Goal: Task Accomplishment & Management: Manage account settings

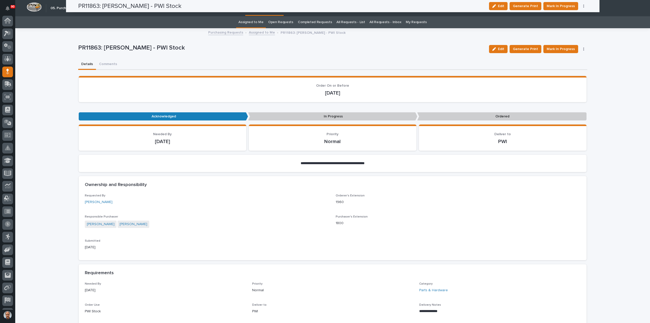
scroll to position [23, 0]
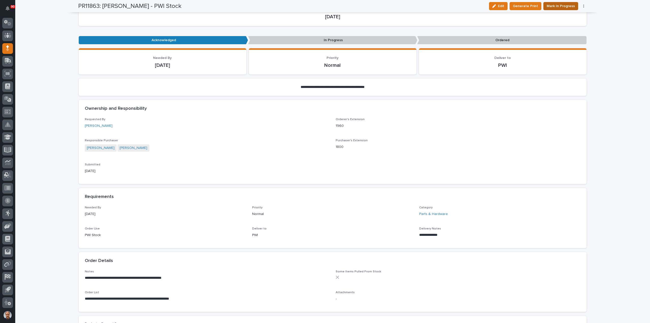
click at [557, 4] on span "Mark In Progress" at bounding box center [561, 6] width 28 height 6
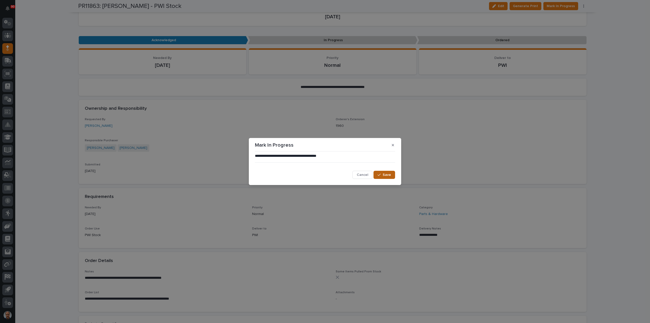
drag, startPoint x: 385, startPoint y: 176, endPoint x: 392, endPoint y: 176, distance: 6.9
click at [387, 176] on span "Save" at bounding box center [387, 175] width 8 height 5
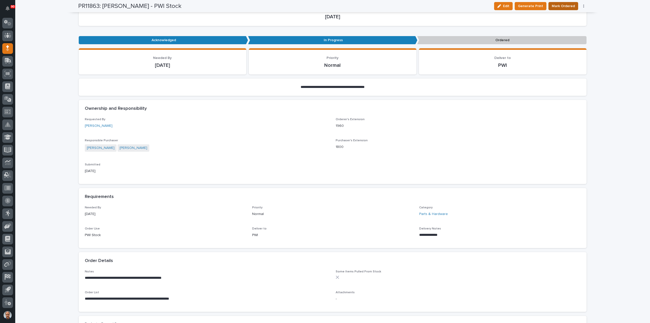
click at [559, 5] on span "Mark Ordered" at bounding box center [563, 6] width 23 height 6
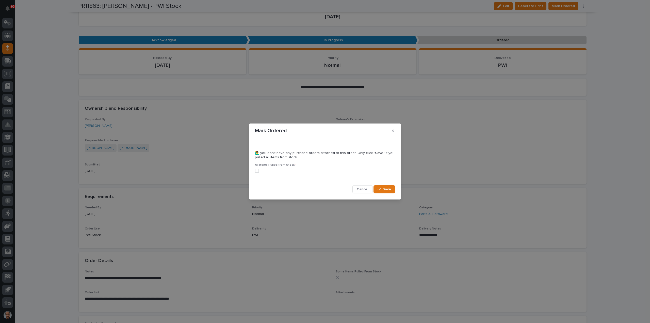
drag, startPoint x: 259, startPoint y: 170, endPoint x: 265, endPoint y: 172, distance: 6.5
click at [259, 169] on span at bounding box center [257, 171] width 4 height 4
click at [377, 188] on button "Save" at bounding box center [385, 189] width 22 height 8
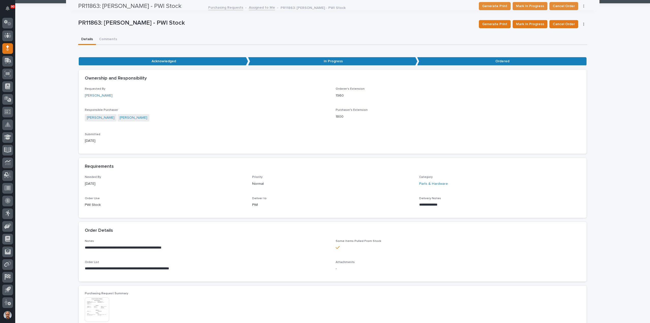
scroll to position [0, 0]
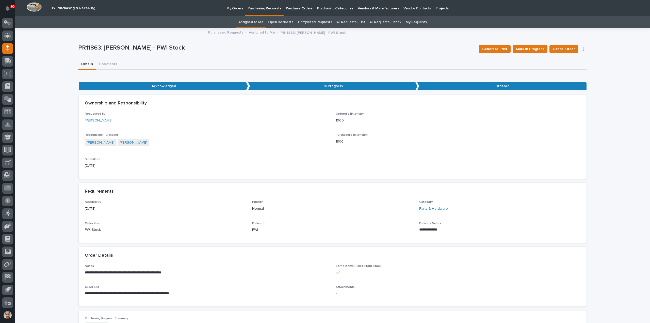
click at [267, 7] on p "Purchasing Requests" at bounding box center [265, 5] width 34 height 11
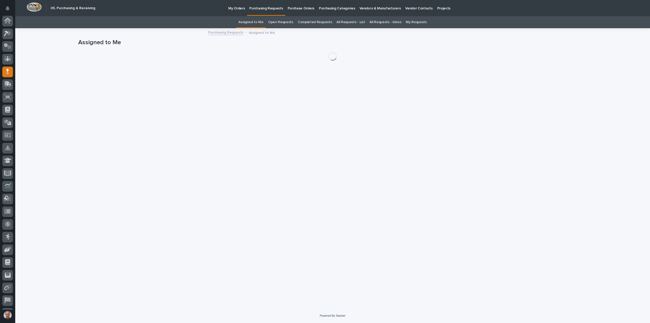
scroll to position [23, 0]
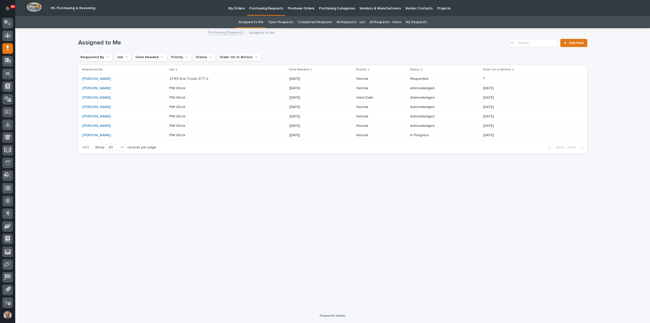
click at [199, 79] on p "27155 End Trucks STT-250" at bounding box center [190, 78] width 43 height 5
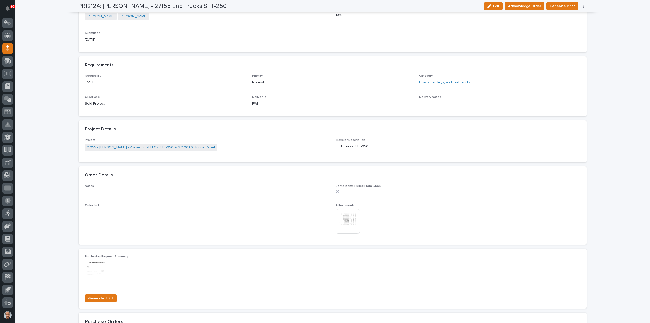
scroll to position [178, 0]
click at [349, 217] on img at bounding box center [348, 221] width 24 height 24
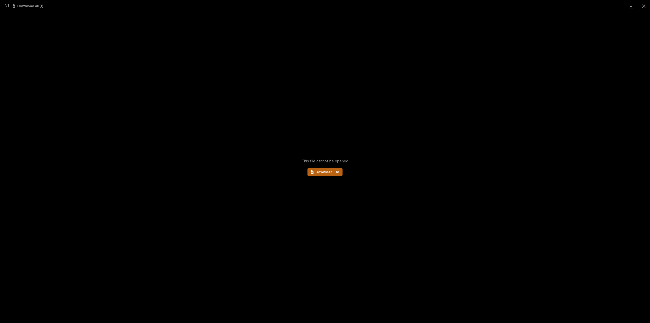
click at [331, 170] on link "Download File" at bounding box center [325, 172] width 35 height 8
click at [644, 5] on button "Close gallery" at bounding box center [644, 6] width 13 height 12
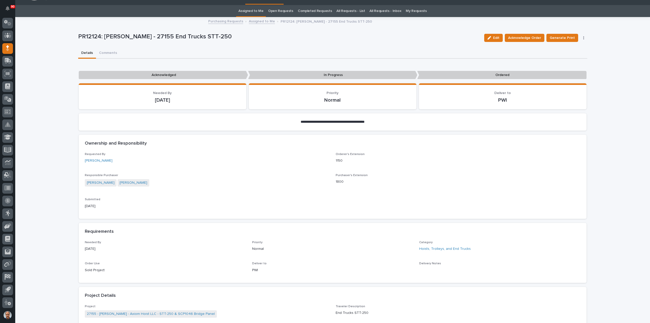
scroll to position [0, 0]
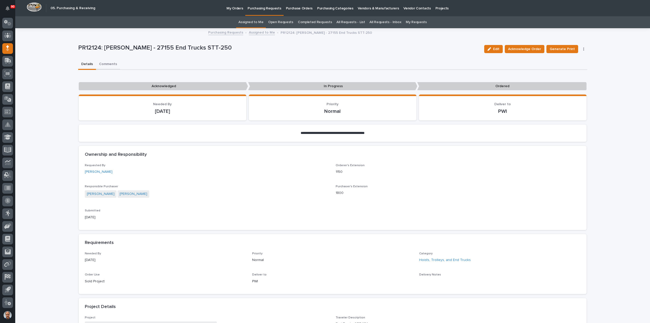
click at [113, 63] on button "Comments" at bounding box center [108, 64] width 24 height 11
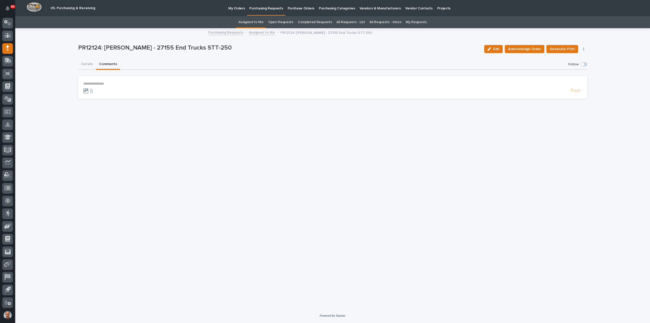
click at [96, 83] on p "**********" at bounding box center [332, 84] width 499 height 4
click at [576, 91] on span "Post" at bounding box center [576, 93] width 10 height 6
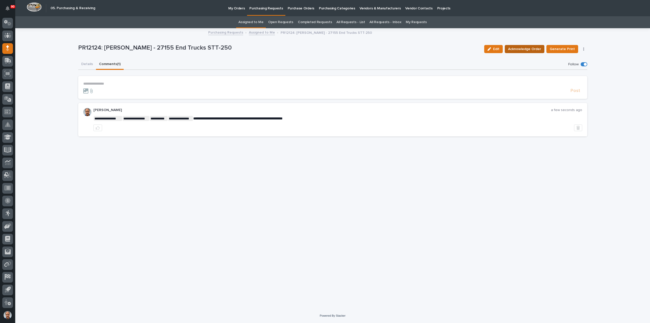
click at [524, 48] on span "Acknowledge Order" at bounding box center [524, 49] width 33 height 6
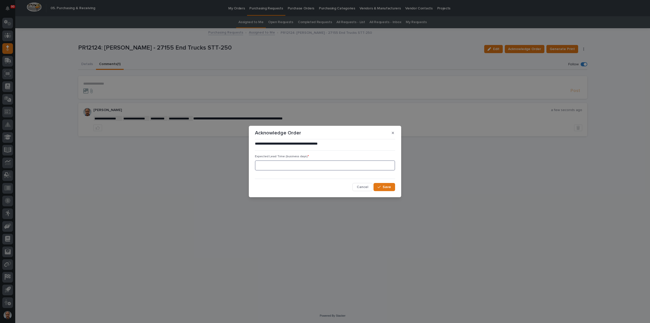
click at [335, 165] on input at bounding box center [325, 165] width 140 height 10
type input "1"
click at [383, 187] on div "button" at bounding box center [380, 187] width 5 height 4
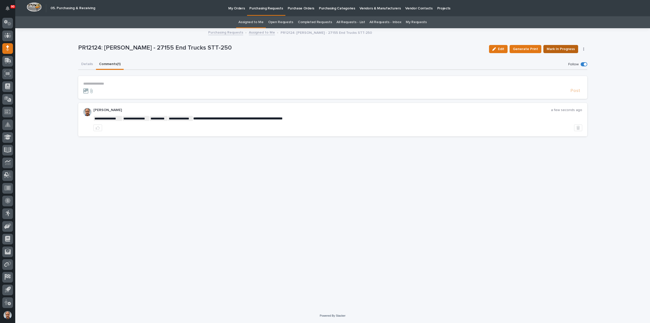
click at [567, 49] on span "Mark In Progress" at bounding box center [561, 49] width 28 height 6
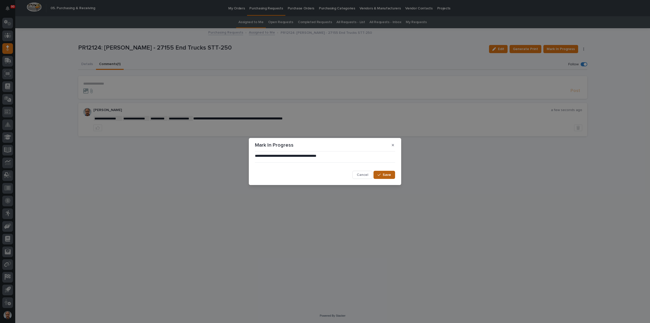
click at [382, 173] on button "Save" at bounding box center [385, 175] width 22 height 8
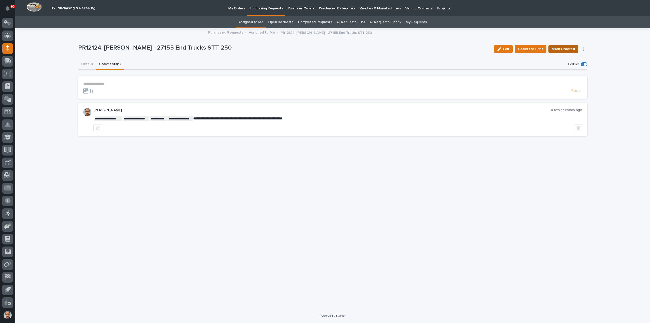
click at [563, 47] on span "Mark Ordered" at bounding box center [563, 49] width 23 height 6
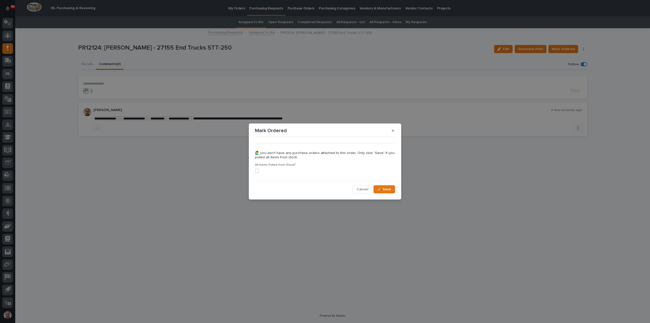
drag, startPoint x: 258, startPoint y: 170, endPoint x: 268, endPoint y: 171, distance: 10.5
click at [258, 170] on span at bounding box center [257, 171] width 4 height 4
click at [388, 189] on span "Save" at bounding box center [387, 189] width 8 height 5
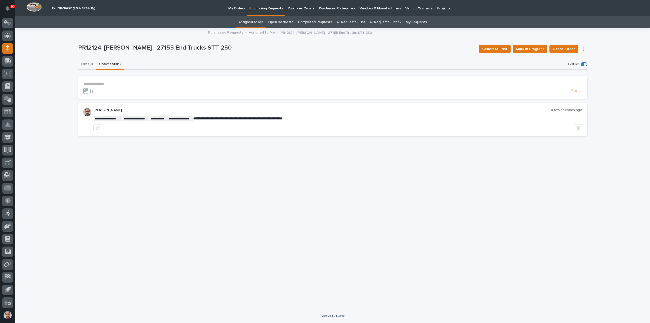
click at [86, 64] on button "Details" at bounding box center [87, 64] width 18 height 11
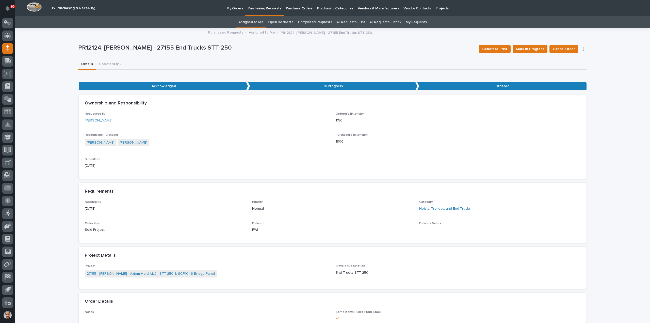
click at [293, 8] on p "Purchase Orders" at bounding box center [299, 5] width 27 height 11
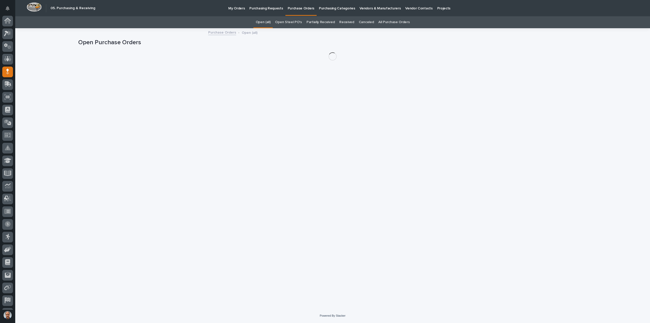
scroll to position [23, 0]
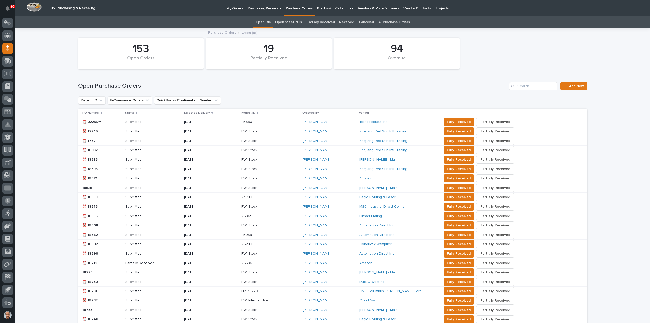
click at [267, 7] on p "Purchasing Requests" at bounding box center [265, 5] width 34 height 11
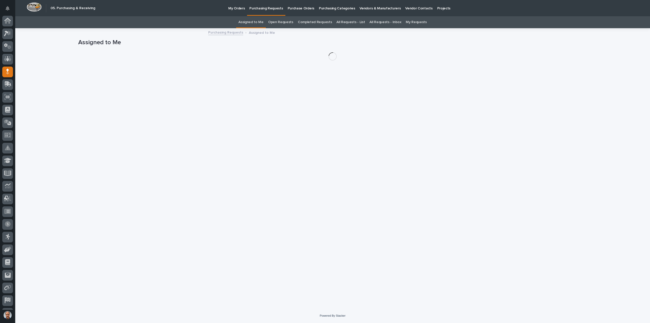
scroll to position [23, 0]
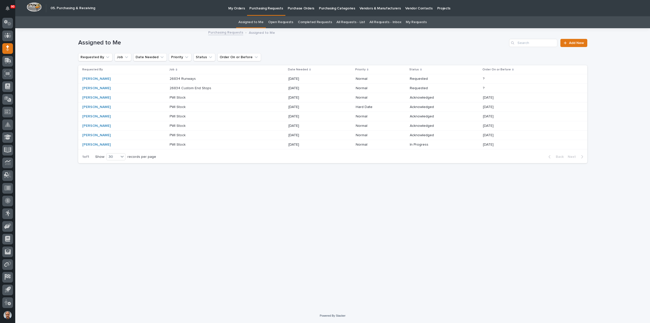
click at [192, 88] on p "26834 Custom End Stops" at bounding box center [191, 87] width 43 height 5
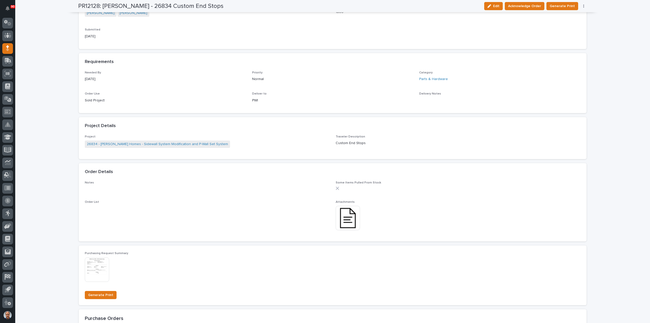
scroll to position [203, 0]
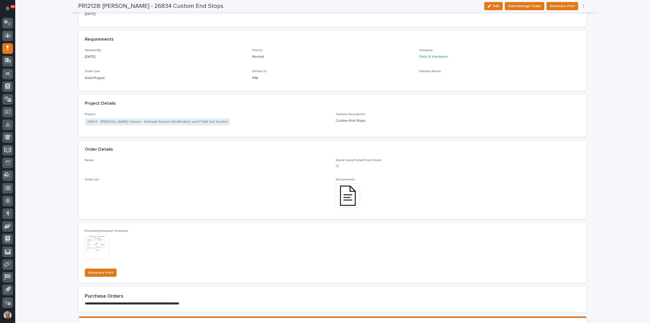
click at [344, 195] on img at bounding box center [348, 195] width 24 height 24
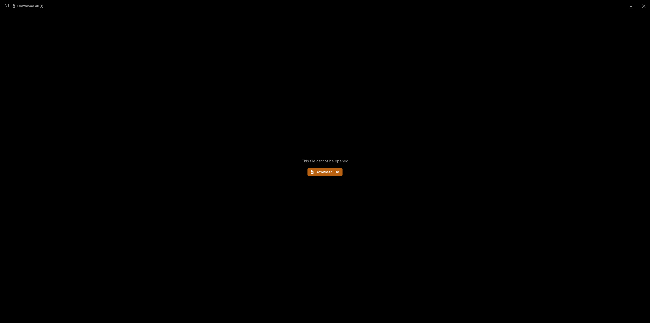
click at [329, 174] on link "Download File" at bounding box center [325, 172] width 35 height 8
click at [646, 6] on button "Close gallery" at bounding box center [644, 6] width 13 height 12
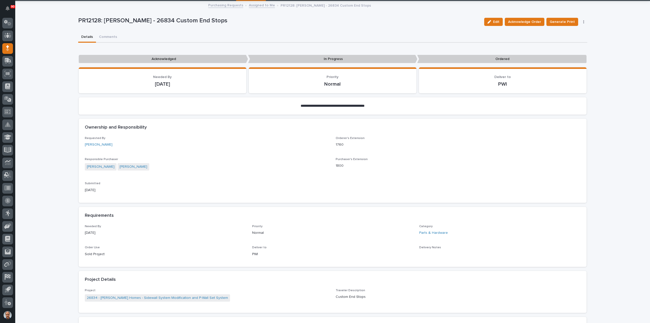
scroll to position [0, 0]
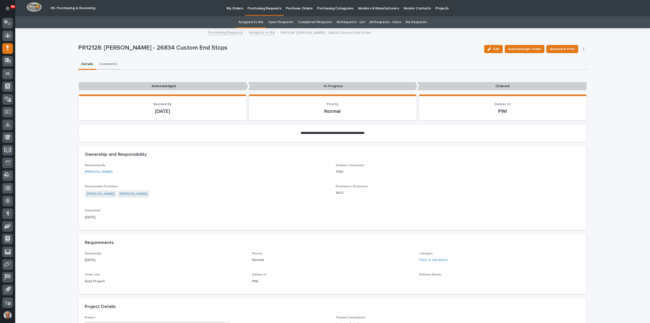
click at [107, 65] on button "Comments" at bounding box center [108, 64] width 24 height 11
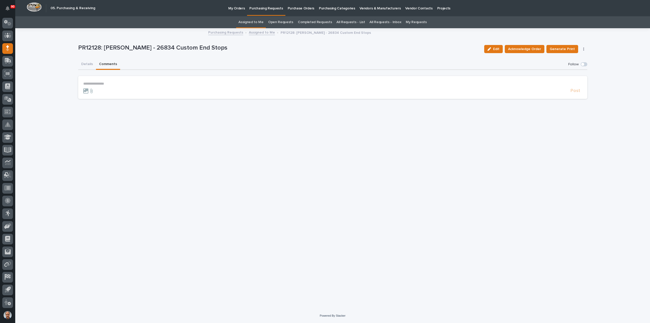
click at [106, 83] on p "**********" at bounding box center [332, 84] width 499 height 4
click at [577, 91] on span "Post" at bounding box center [576, 93] width 10 height 6
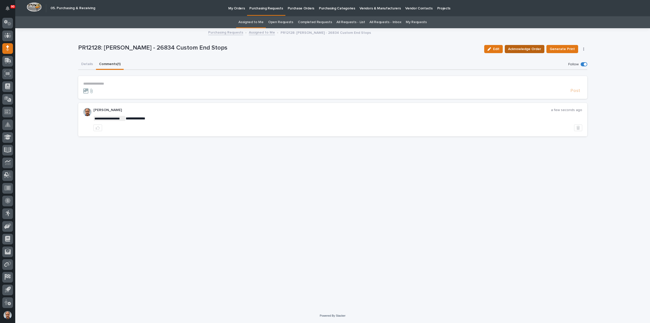
click at [539, 49] on span "Acknowledge Order" at bounding box center [524, 49] width 33 height 6
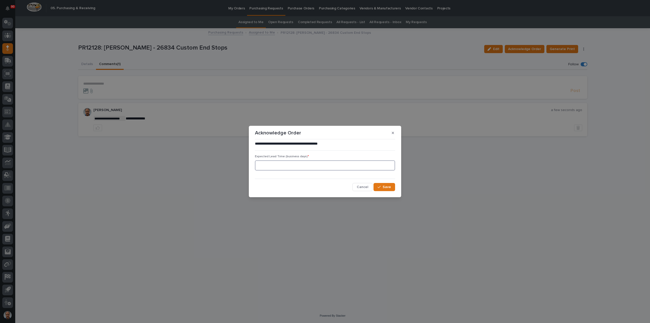
drag, startPoint x: 299, startPoint y: 167, endPoint x: 324, endPoint y: 167, distance: 25.4
click at [306, 167] on input at bounding box center [325, 165] width 140 height 10
type input "1"
click at [384, 185] on span "Save" at bounding box center [387, 187] width 8 height 5
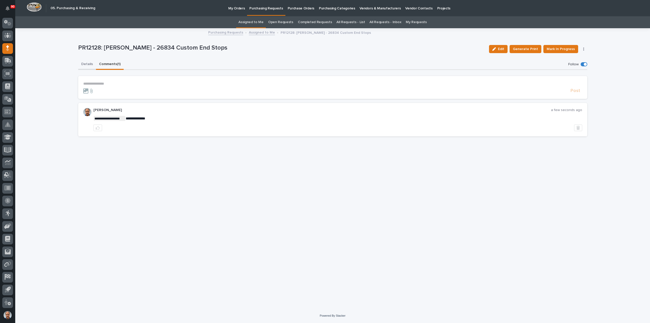
click at [86, 65] on button "Details" at bounding box center [87, 64] width 18 height 11
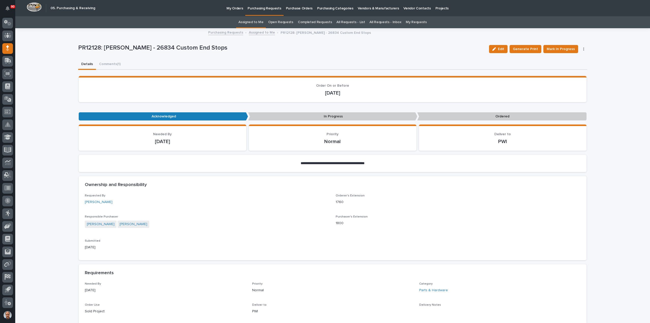
click at [302, 8] on p "Purchase Orders" at bounding box center [299, 5] width 27 height 11
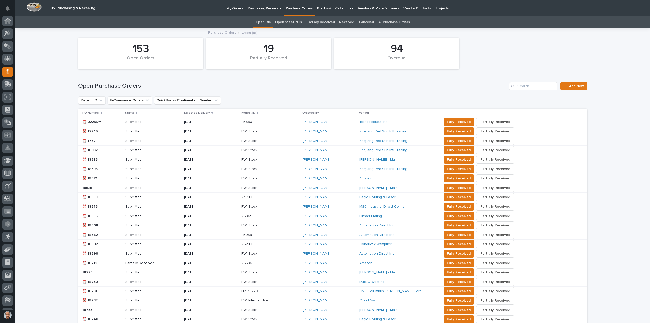
scroll to position [23, 0]
click at [258, 9] on p "Purchasing Requests" at bounding box center [265, 5] width 34 height 11
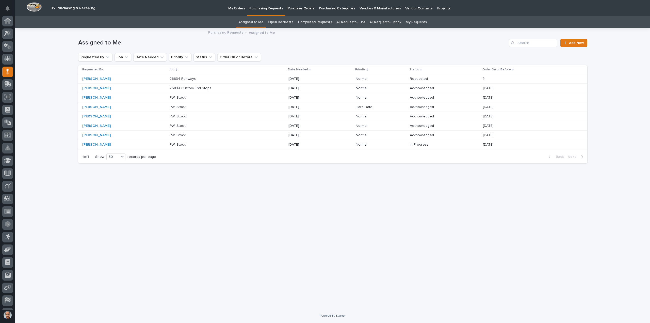
scroll to position [23, 0]
click at [178, 79] on p "26834 Runways" at bounding box center [183, 78] width 27 height 5
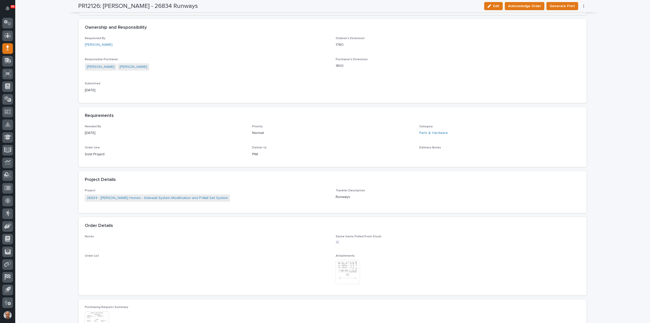
scroll to position [178, 0]
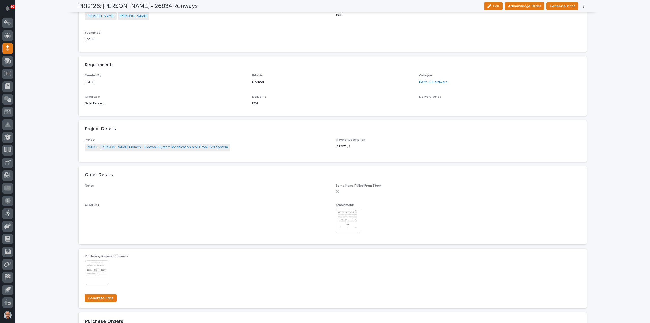
click at [344, 217] on img at bounding box center [348, 221] width 24 height 24
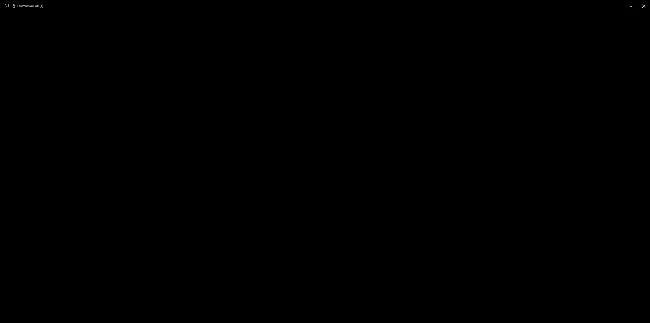
click at [644, 4] on button "Close gallery" at bounding box center [644, 6] width 13 height 12
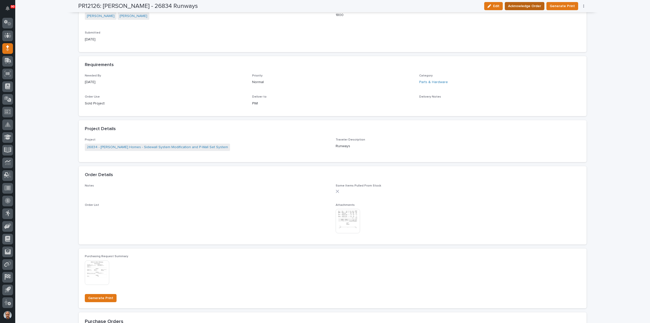
click at [529, 6] on span "Acknowledge Order" at bounding box center [524, 6] width 33 height 6
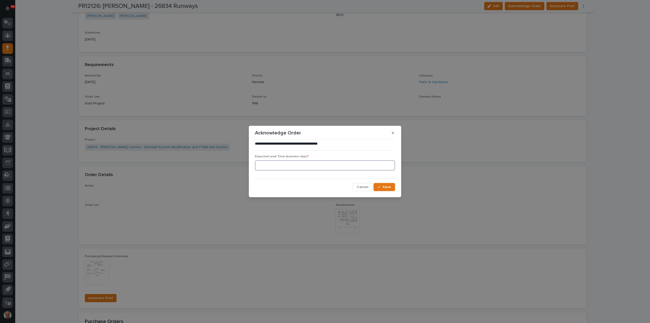
click at [282, 166] on input at bounding box center [325, 165] width 140 height 10
type input "1"
click at [378, 189] on button "Save" at bounding box center [385, 187] width 22 height 8
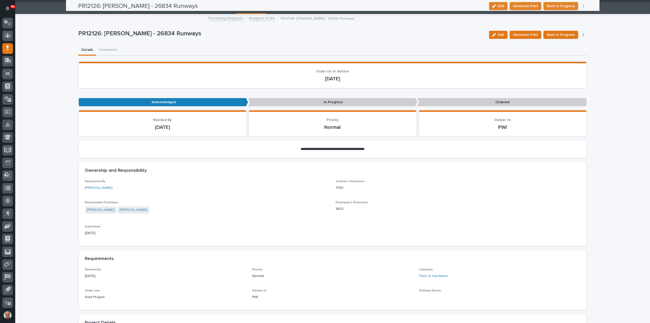
scroll to position [0, 0]
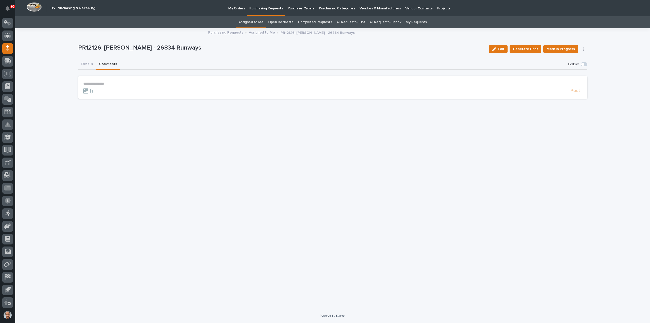
click at [102, 63] on button "Comments" at bounding box center [108, 64] width 24 height 11
click at [101, 83] on p "**********" at bounding box center [332, 84] width 499 height 4
click at [572, 94] on span "Post" at bounding box center [576, 93] width 10 height 6
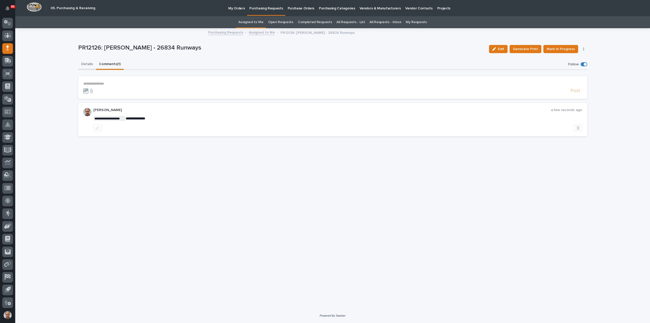
click at [80, 63] on button "Details" at bounding box center [87, 64] width 18 height 11
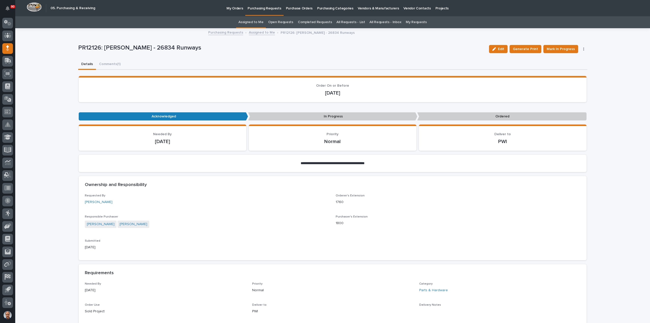
click at [260, 10] on p "Purchasing Requests" at bounding box center [265, 5] width 34 height 11
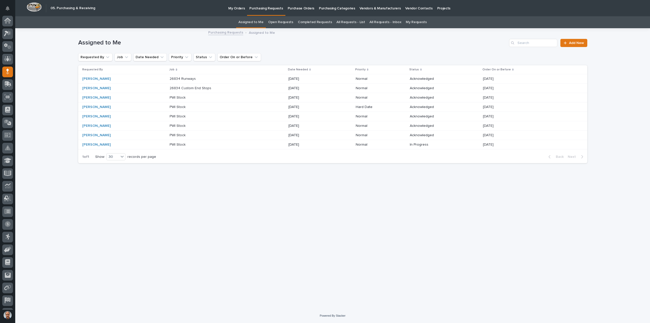
scroll to position [23, 0]
click at [175, 96] on p "PWI Stock" at bounding box center [178, 97] width 17 height 5
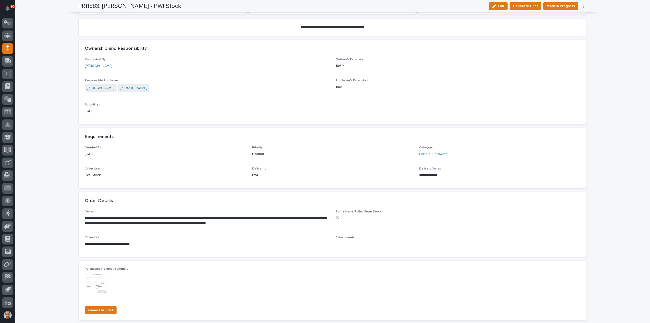
scroll to position [178, 0]
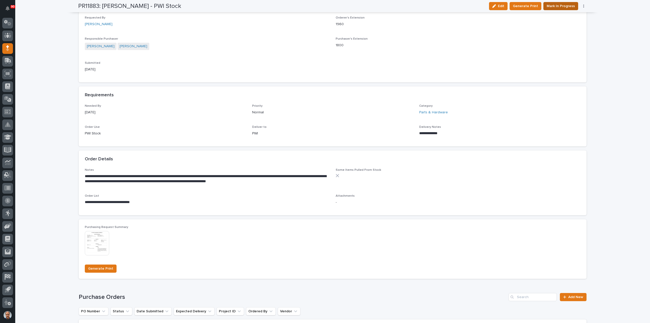
click at [567, 7] on span "Mark In Progress" at bounding box center [561, 6] width 28 height 6
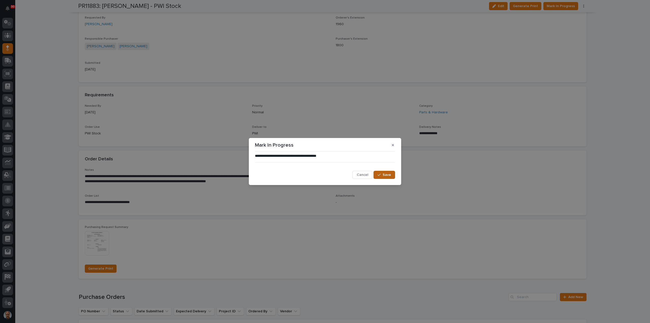
click at [389, 174] on span "Save" at bounding box center [387, 175] width 8 height 5
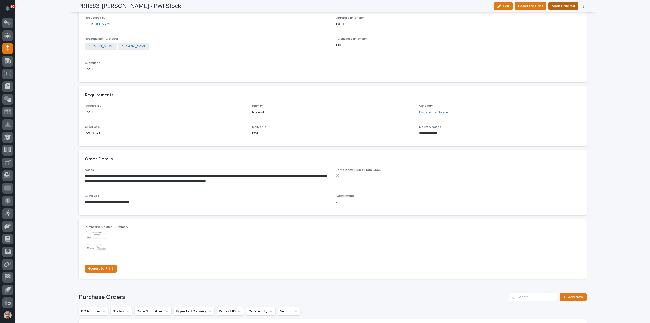
click at [562, 5] on span "Mark Ordered" at bounding box center [563, 6] width 23 height 6
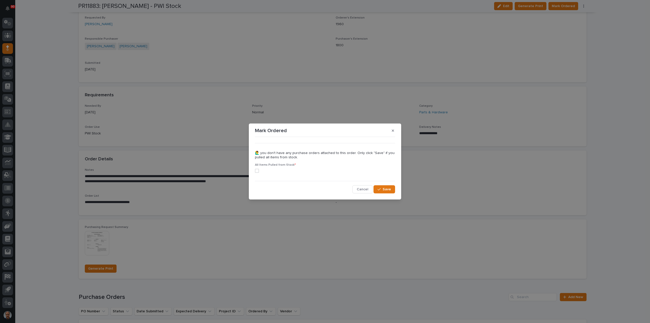
click at [256, 170] on span at bounding box center [257, 171] width 4 height 4
click at [389, 187] on span "Save" at bounding box center [387, 189] width 8 height 5
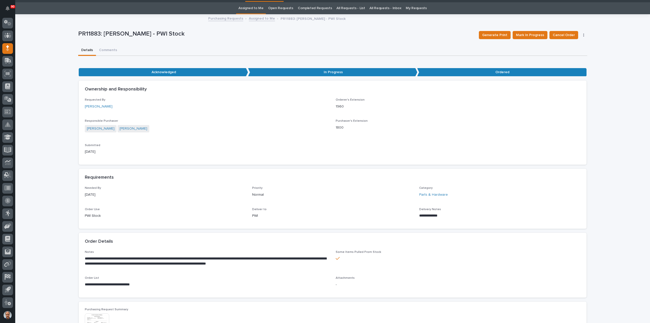
scroll to position [0, 0]
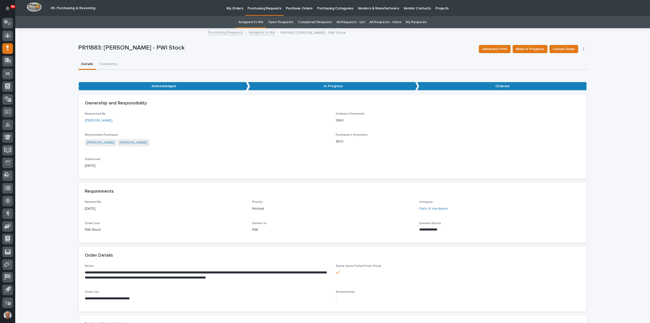
click at [267, 8] on p "Purchasing Requests" at bounding box center [265, 5] width 34 height 11
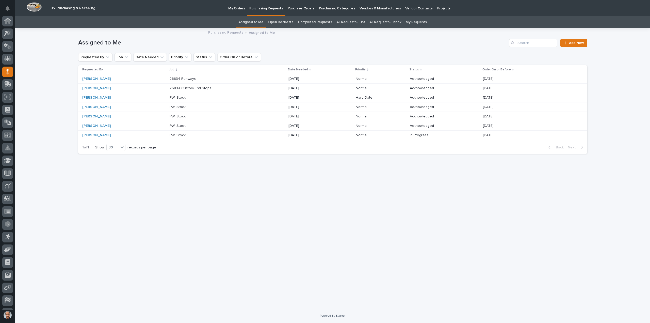
scroll to position [23, 0]
click at [179, 97] on p at bounding box center [191, 98] width 42 height 4
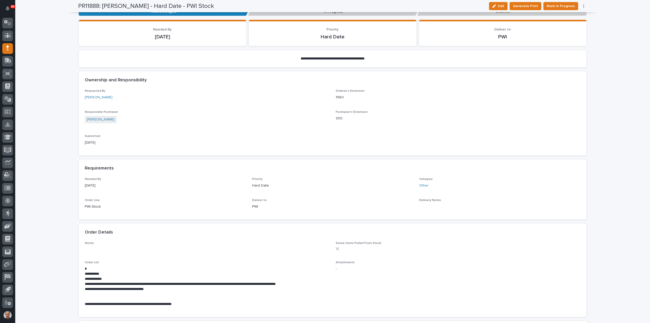
scroll to position [127, 0]
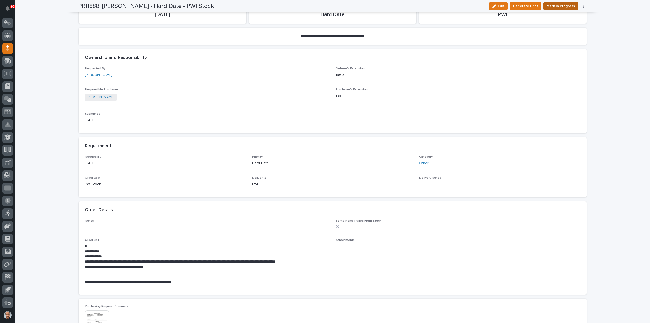
click at [560, 6] on span "Mark In Progress" at bounding box center [561, 6] width 28 height 6
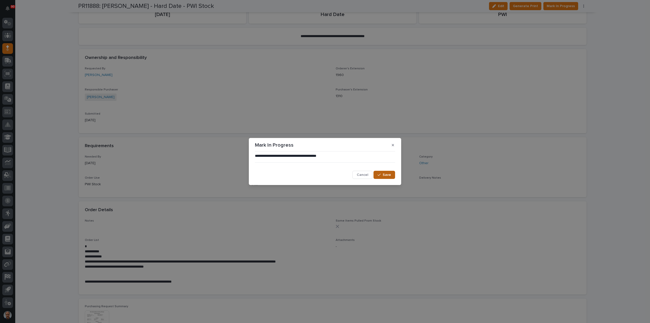
click at [382, 173] on div "button" at bounding box center [380, 175] width 5 height 4
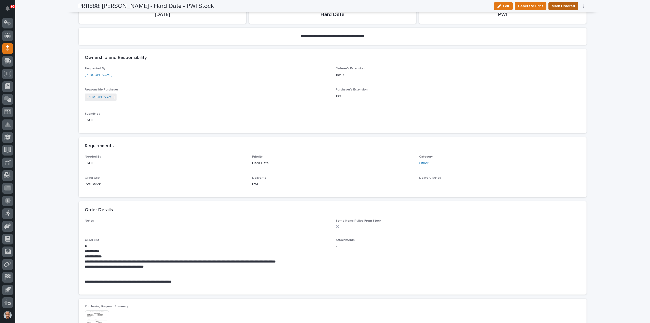
click at [568, 5] on span "Mark Ordered" at bounding box center [563, 6] width 23 height 6
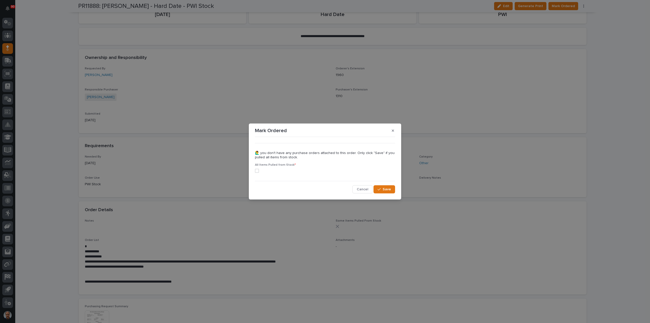
drag, startPoint x: 257, startPoint y: 169, endPoint x: 261, endPoint y: 169, distance: 4.1
click at [258, 169] on span at bounding box center [257, 171] width 4 height 4
click at [389, 191] on span "Save" at bounding box center [387, 189] width 8 height 5
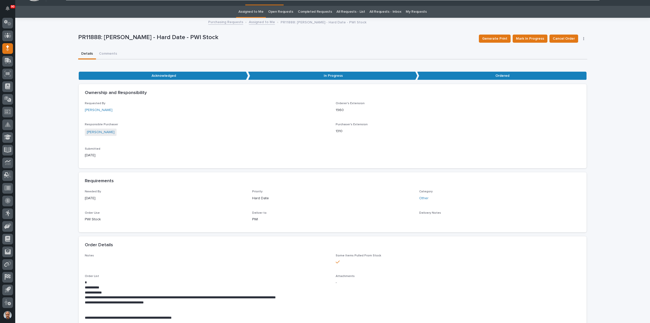
scroll to position [0, 0]
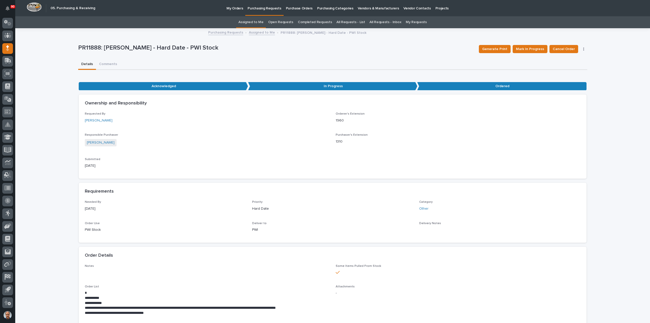
click at [267, 7] on p "Purchasing Requests" at bounding box center [265, 5] width 34 height 11
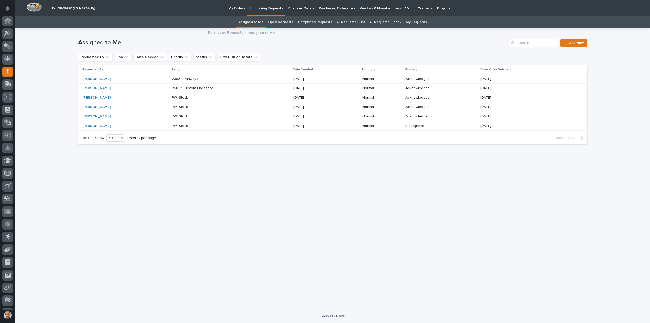
scroll to position [23, 0]
click at [175, 99] on p "PWI Stock" at bounding box center [180, 97] width 17 height 5
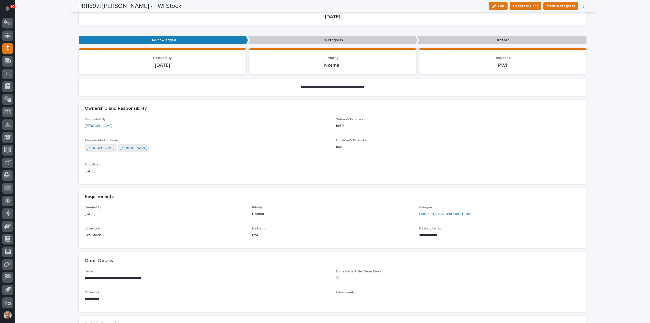
scroll to position [76, 0]
click at [565, 5] on span "Mark In Progress" at bounding box center [561, 6] width 28 height 6
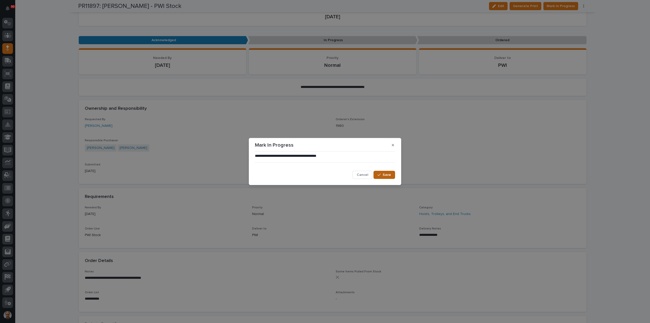
click at [384, 175] on span "Save" at bounding box center [387, 175] width 8 height 5
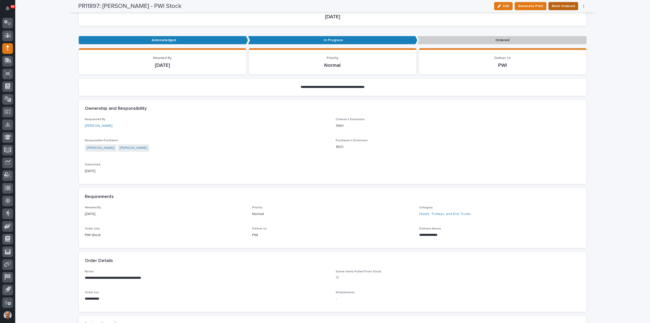
click at [562, 6] on span "Mark Ordered" at bounding box center [563, 6] width 23 height 6
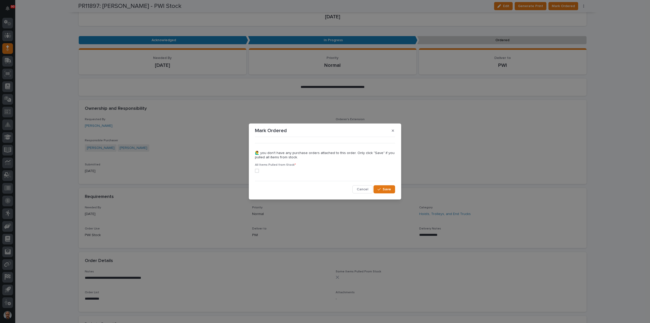
drag, startPoint x: 257, startPoint y: 169, endPoint x: 283, endPoint y: 175, distance: 26.6
click at [258, 170] on span at bounding box center [257, 171] width 4 height 4
click at [379, 189] on icon "button" at bounding box center [379, 190] width 3 height 4
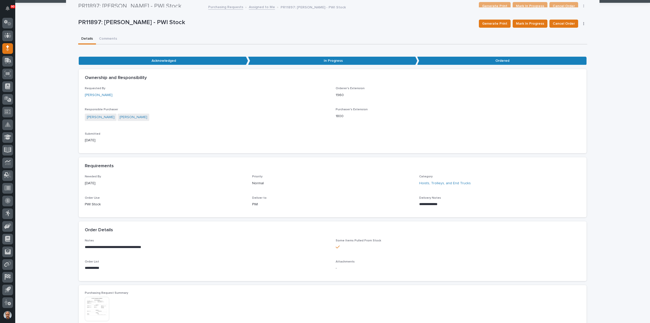
scroll to position [0, 0]
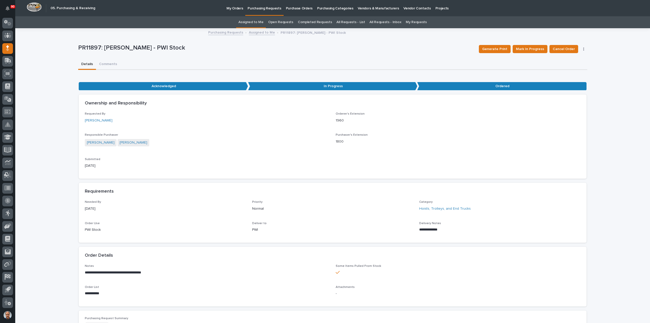
click at [260, 7] on p "Purchasing Requests" at bounding box center [265, 5] width 34 height 11
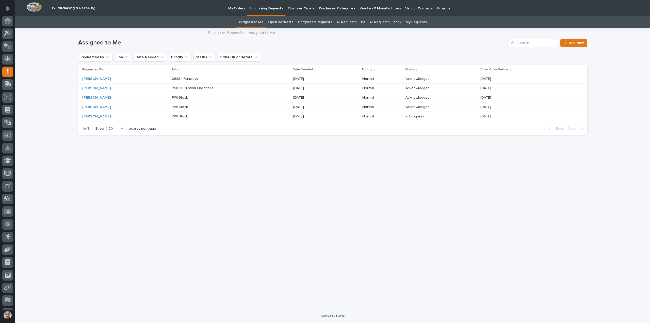
scroll to position [23, 0]
click at [181, 97] on p at bounding box center [193, 98] width 42 height 4
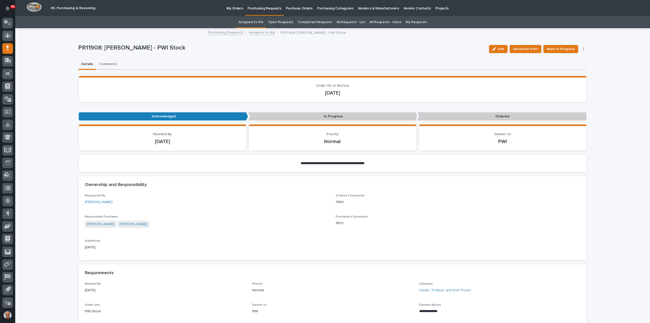
click at [106, 65] on button "Comments" at bounding box center [108, 64] width 24 height 11
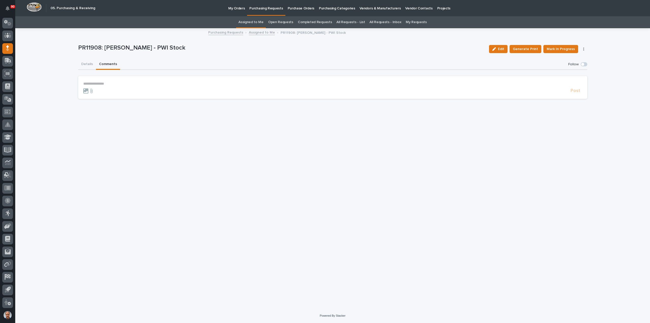
click at [93, 82] on p "**********" at bounding box center [332, 84] width 499 height 4
click at [577, 93] on span "Post" at bounding box center [576, 93] width 10 height 6
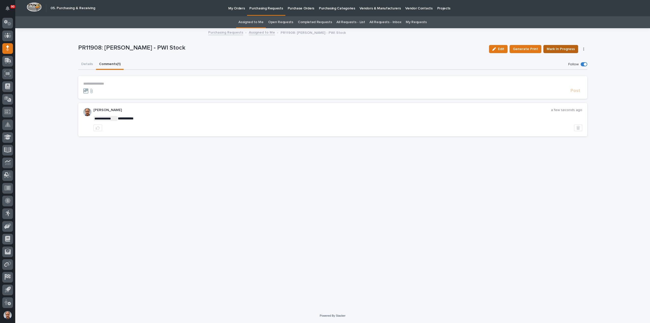
click at [564, 49] on span "Mark In Progress" at bounding box center [561, 49] width 28 height 6
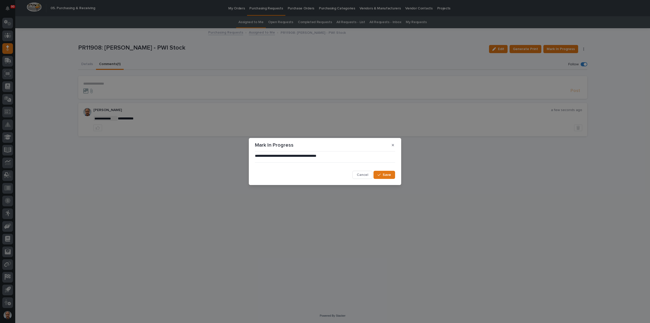
drag, startPoint x: 386, startPoint y: 175, endPoint x: 401, endPoint y: 170, distance: 16.0
click at [386, 175] on span "Save" at bounding box center [387, 175] width 8 height 5
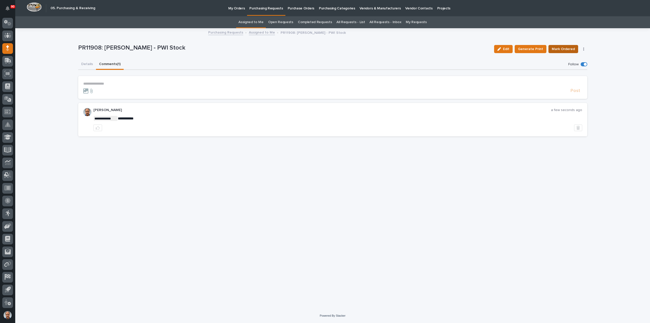
click at [561, 48] on span "Mark Ordered" at bounding box center [563, 49] width 23 height 6
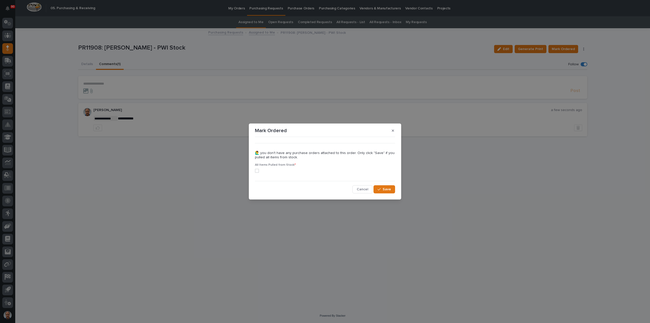
click at [256, 171] on span at bounding box center [257, 171] width 4 height 4
click at [387, 189] on span "Save" at bounding box center [387, 189] width 8 height 5
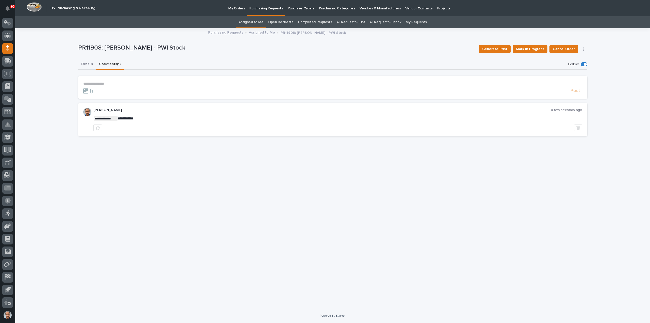
drag, startPoint x: 87, startPoint y: 62, endPoint x: 97, endPoint y: 63, distance: 10.2
click at [87, 62] on button "Details" at bounding box center [87, 64] width 18 height 11
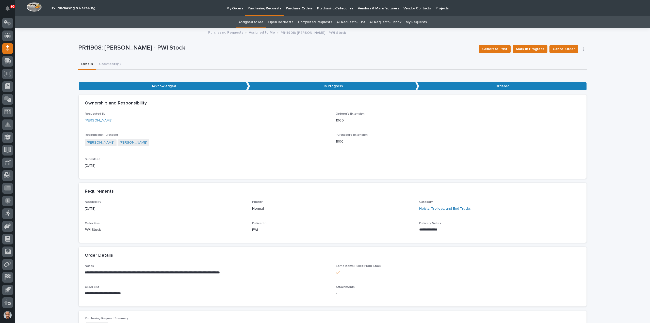
click at [271, 8] on p "Purchasing Requests" at bounding box center [265, 5] width 34 height 11
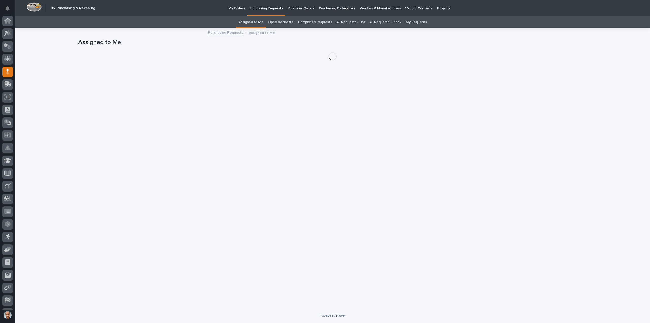
scroll to position [23, 0]
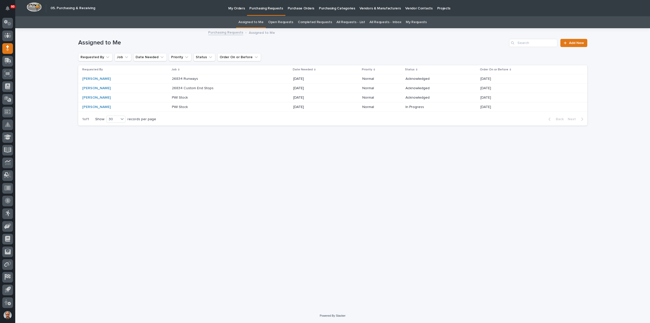
click at [176, 98] on p "PWI Stock" at bounding box center [180, 97] width 17 height 5
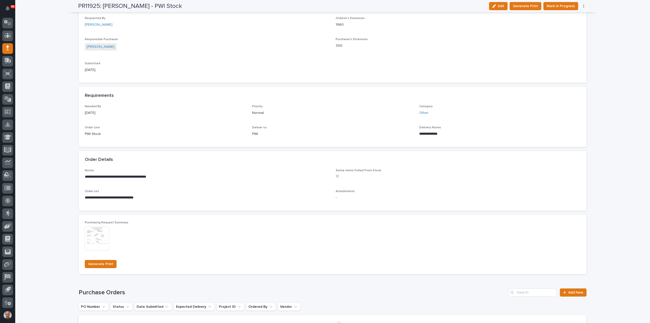
scroll to position [178, 0]
click at [563, 4] on span "Mark In Progress" at bounding box center [561, 6] width 28 height 6
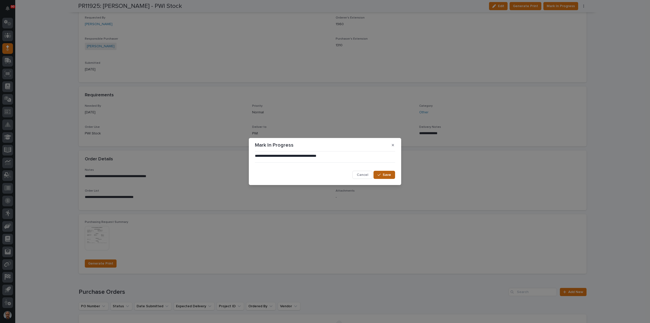
click at [390, 172] on button "Save" at bounding box center [385, 175] width 22 height 8
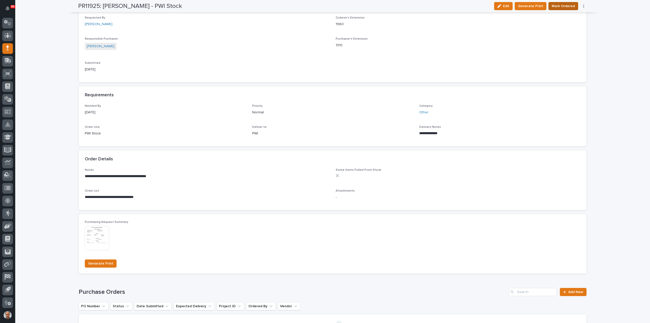
click at [560, 5] on span "Mark Ordered" at bounding box center [563, 6] width 23 height 6
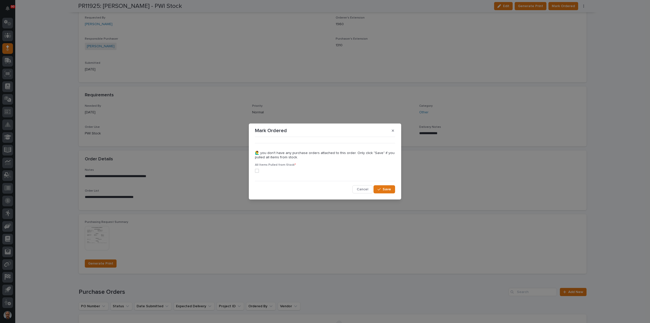
click at [257, 171] on span at bounding box center [257, 171] width 4 height 4
click at [382, 191] on button "Save" at bounding box center [385, 189] width 22 height 8
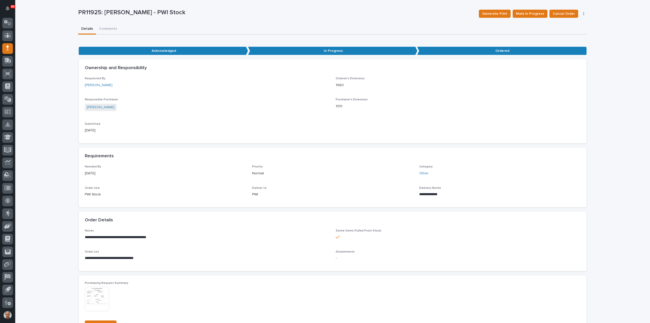
scroll to position [0, 0]
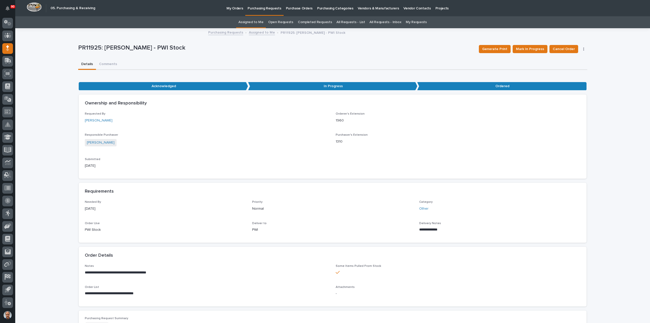
click at [271, 8] on p "Purchasing Requests" at bounding box center [265, 5] width 34 height 11
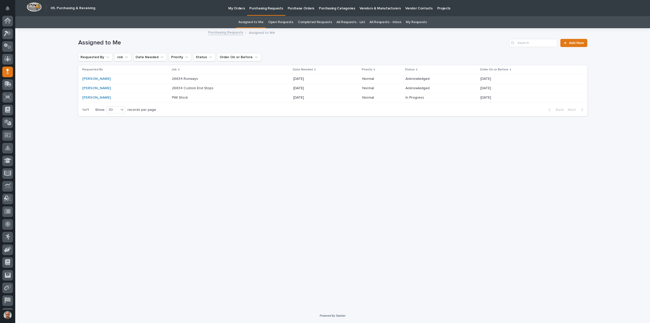
scroll to position [23, 0]
click at [178, 97] on p "PWI Stock" at bounding box center [180, 97] width 17 height 5
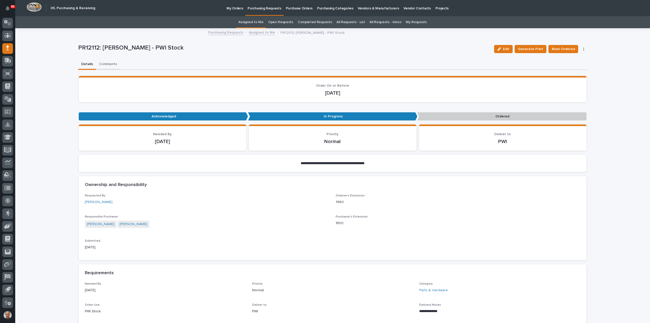
click at [107, 63] on button "Comments" at bounding box center [108, 64] width 24 height 11
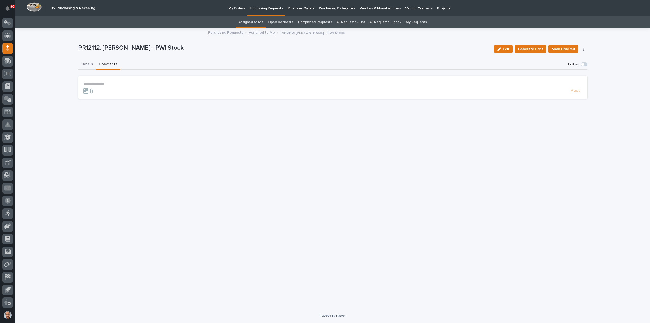
click at [87, 64] on button "Details" at bounding box center [87, 64] width 18 height 11
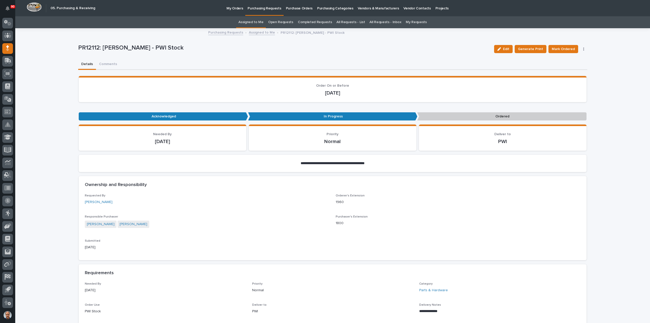
click at [265, 8] on p "Purchasing Requests" at bounding box center [265, 5] width 34 height 11
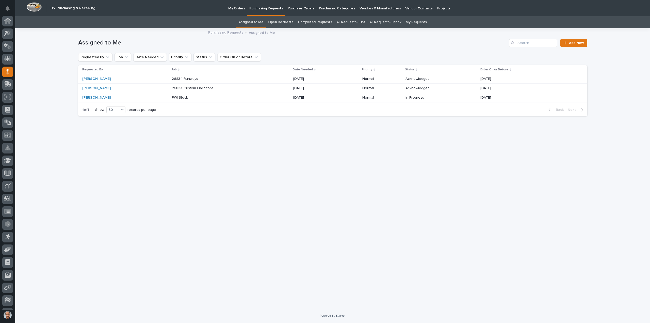
scroll to position [23, 0]
